Goal: Information Seeking & Learning: Learn about a topic

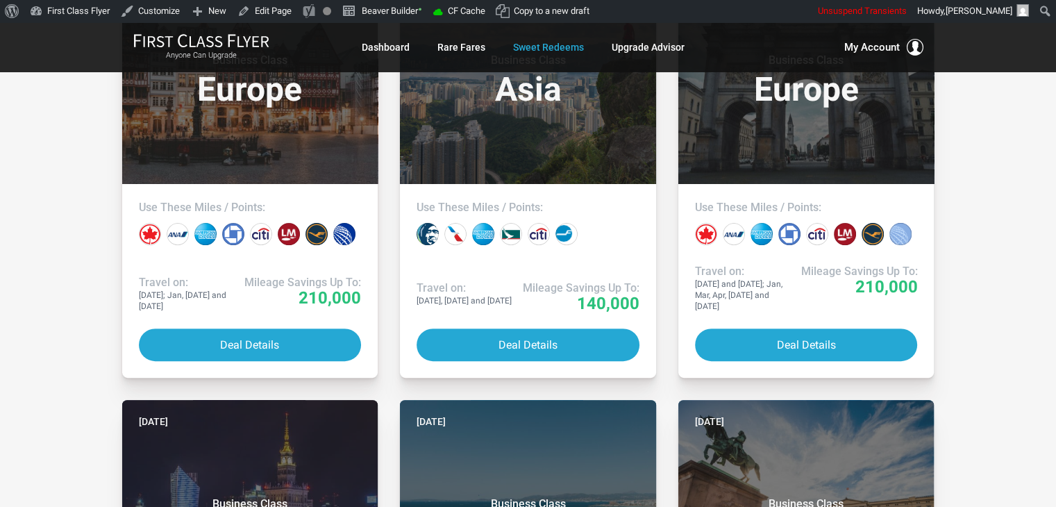
drag, startPoint x: 0, startPoint y: 0, endPoint x: 973, endPoint y: 231, distance: 999.9
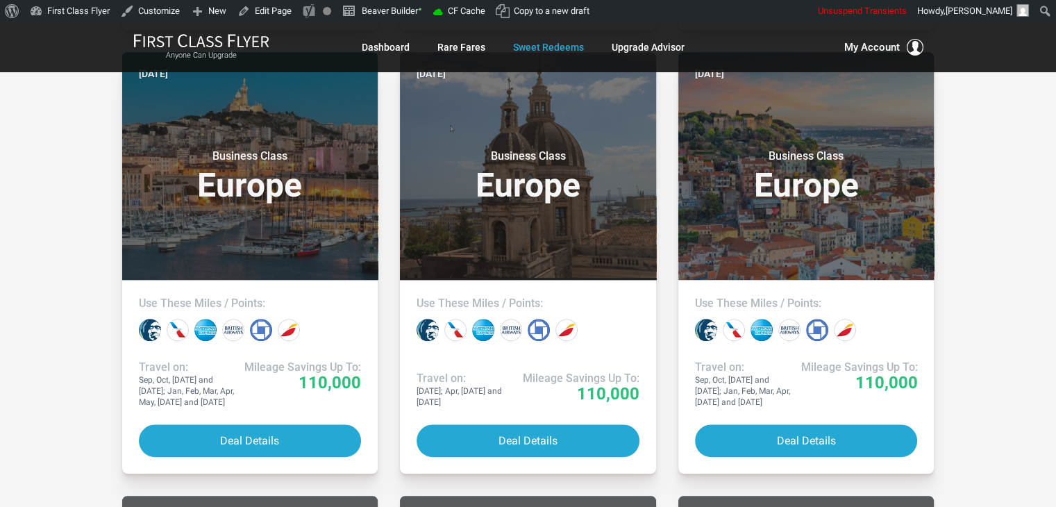
scroll to position [1315, 0]
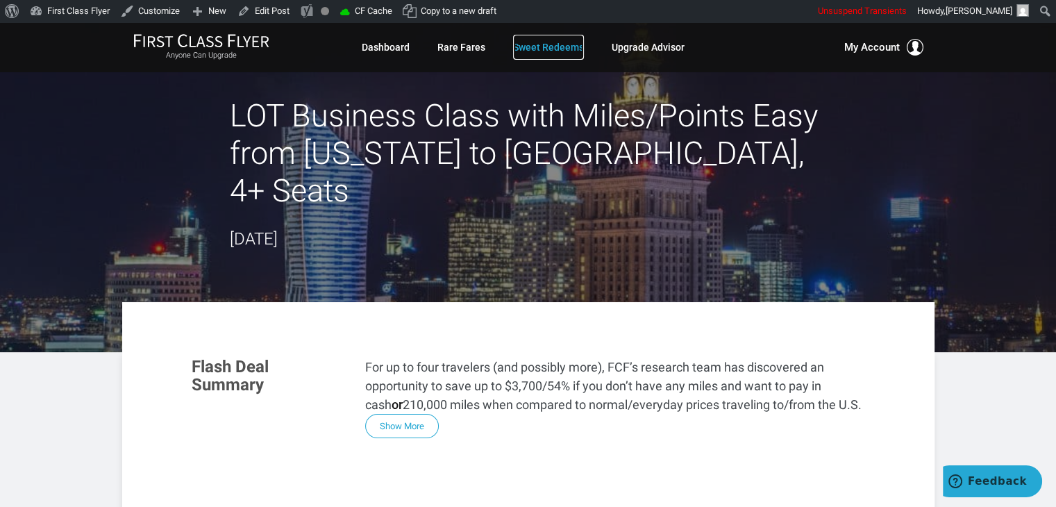
click at [558, 42] on link "Sweet Redeems" at bounding box center [548, 47] width 71 height 25
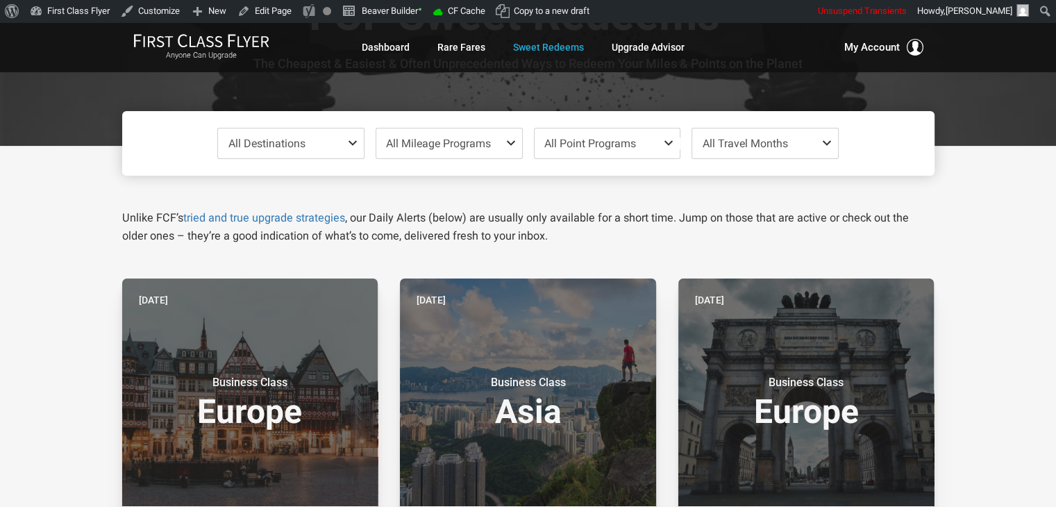
scroll to position [83, 0]
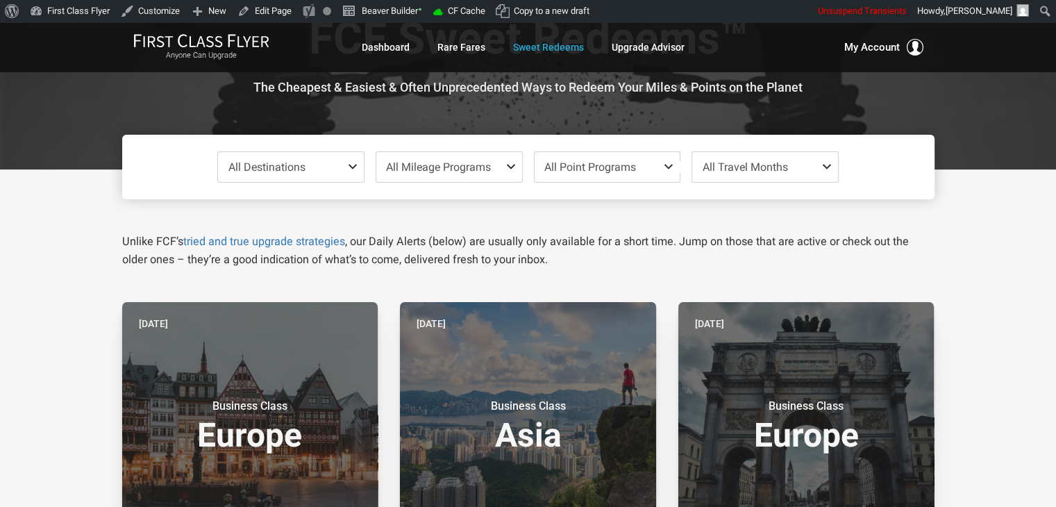
drag, startPoint x: 317, startPoint y: 8, endPoint x: 1040, endPoint y: 319, distance: 786.7
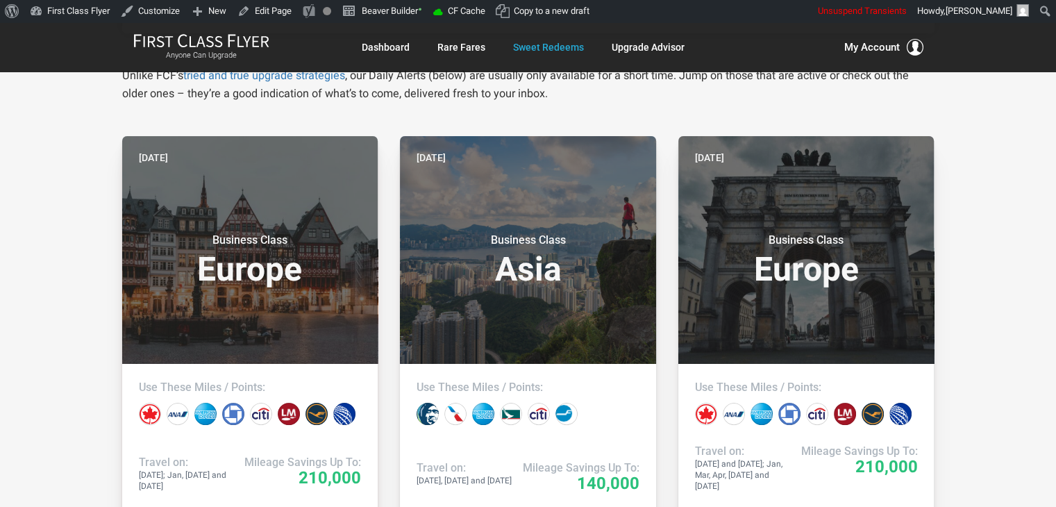
scroll to position [237, 0]
